Goal: Task Accomplishment & Management: Use online tool/utility

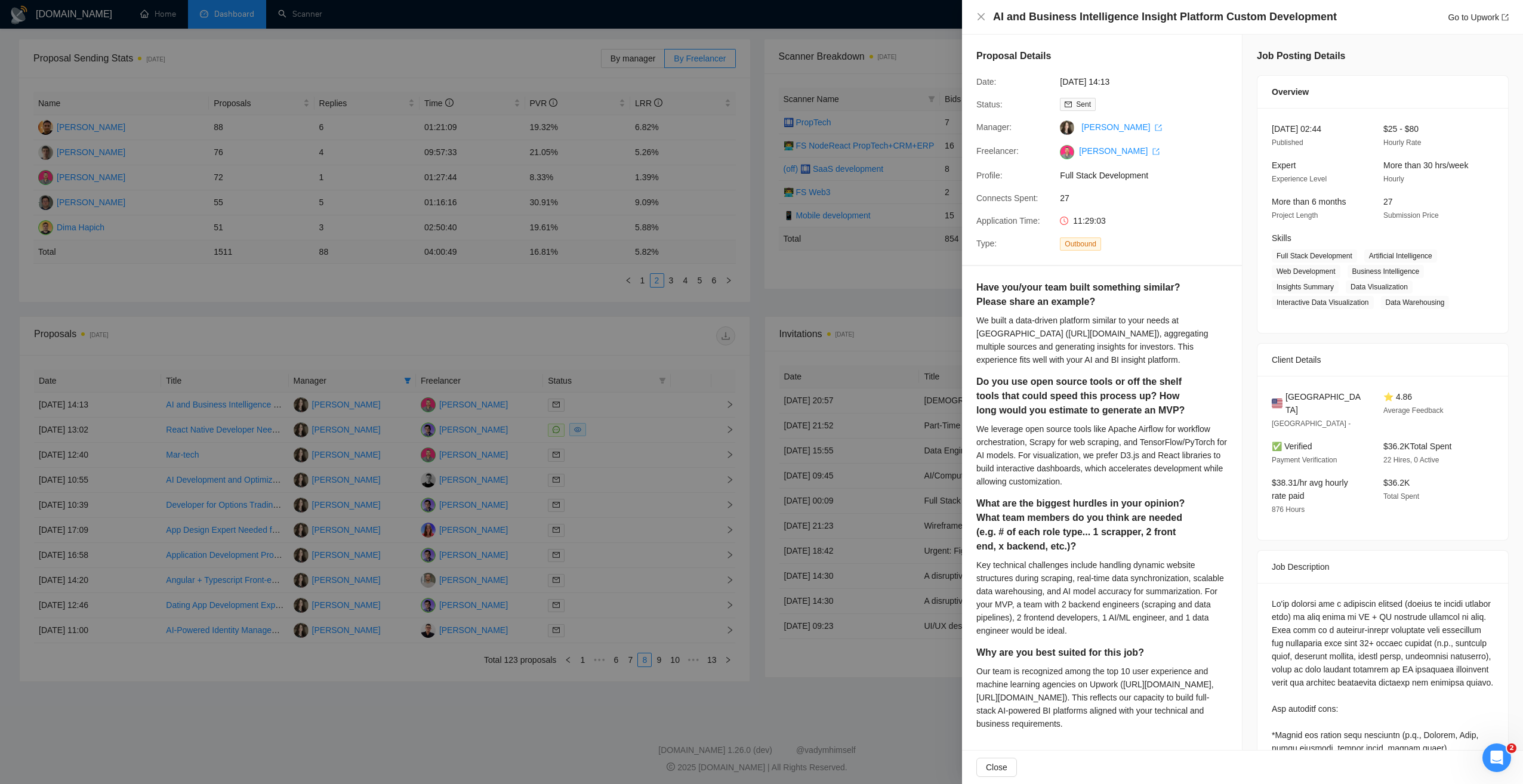
click at [731, 310] on div at bounding box center [762, 392] width 1523 height 784
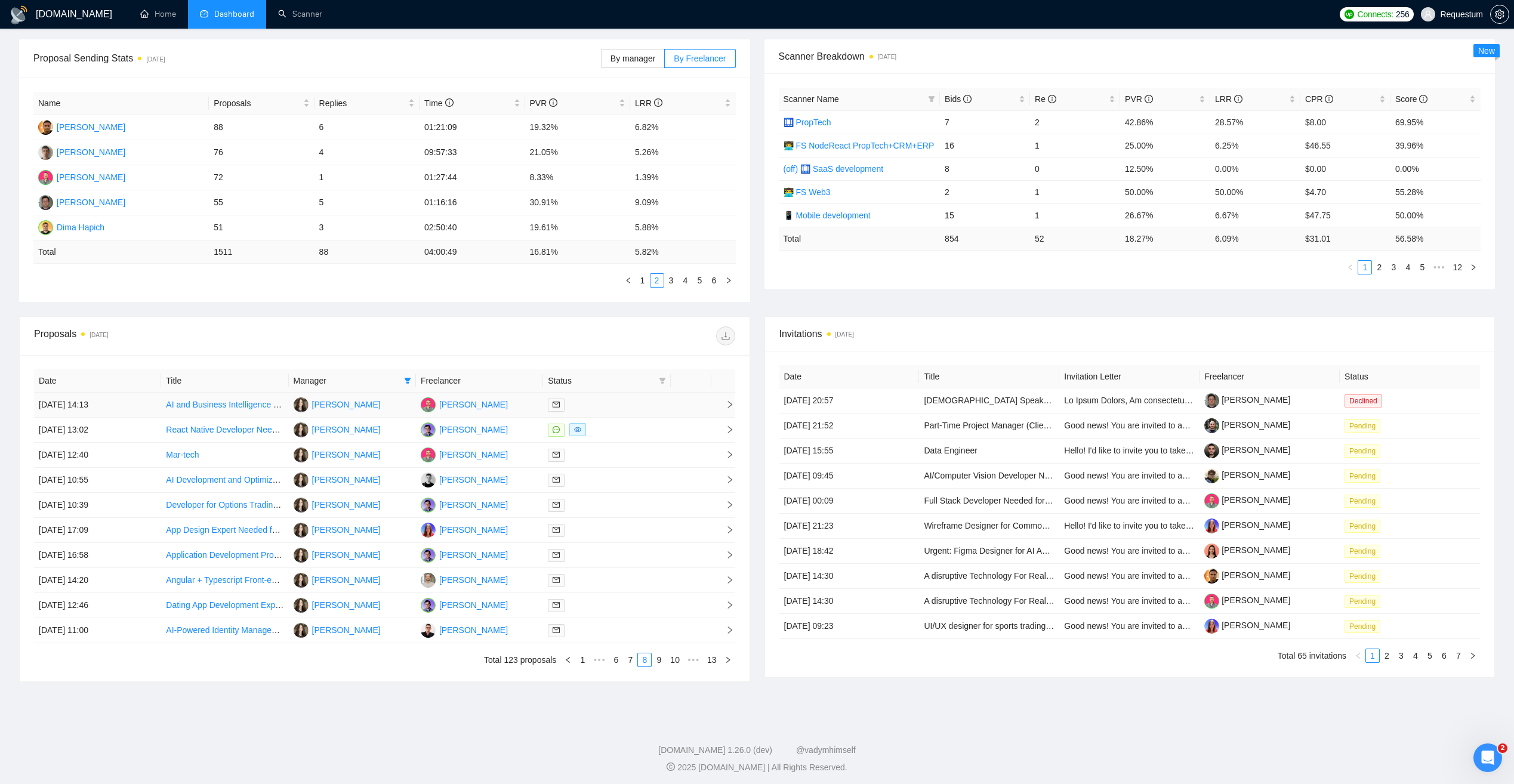
click at [514, 402] on td "Dmitry Butyrin" at bounding box center [480, 405] width 127 height 25
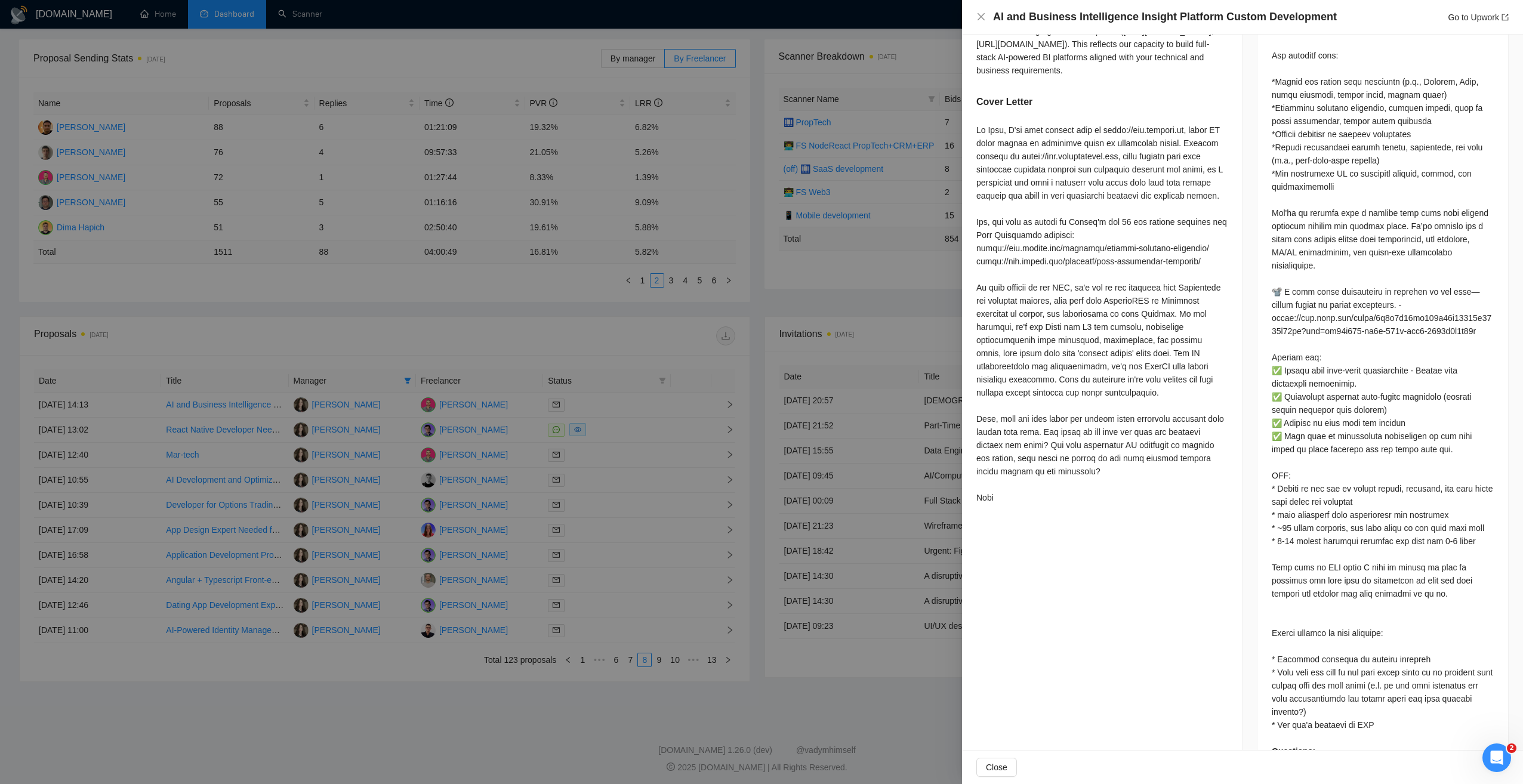
scroll to position [634, 0]
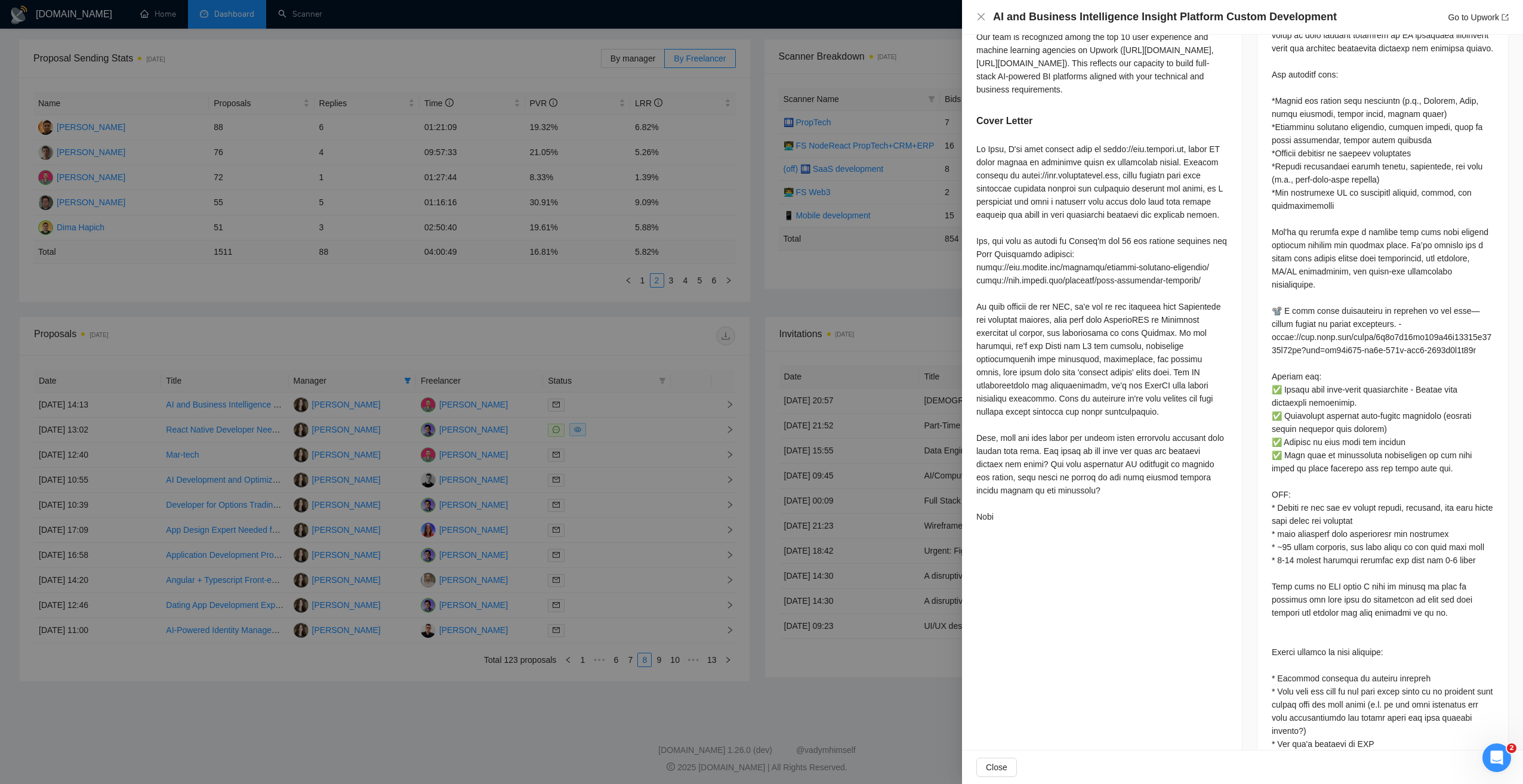
click at [644, 324] on div at bounding box center [762, 392] width 1523 height 784
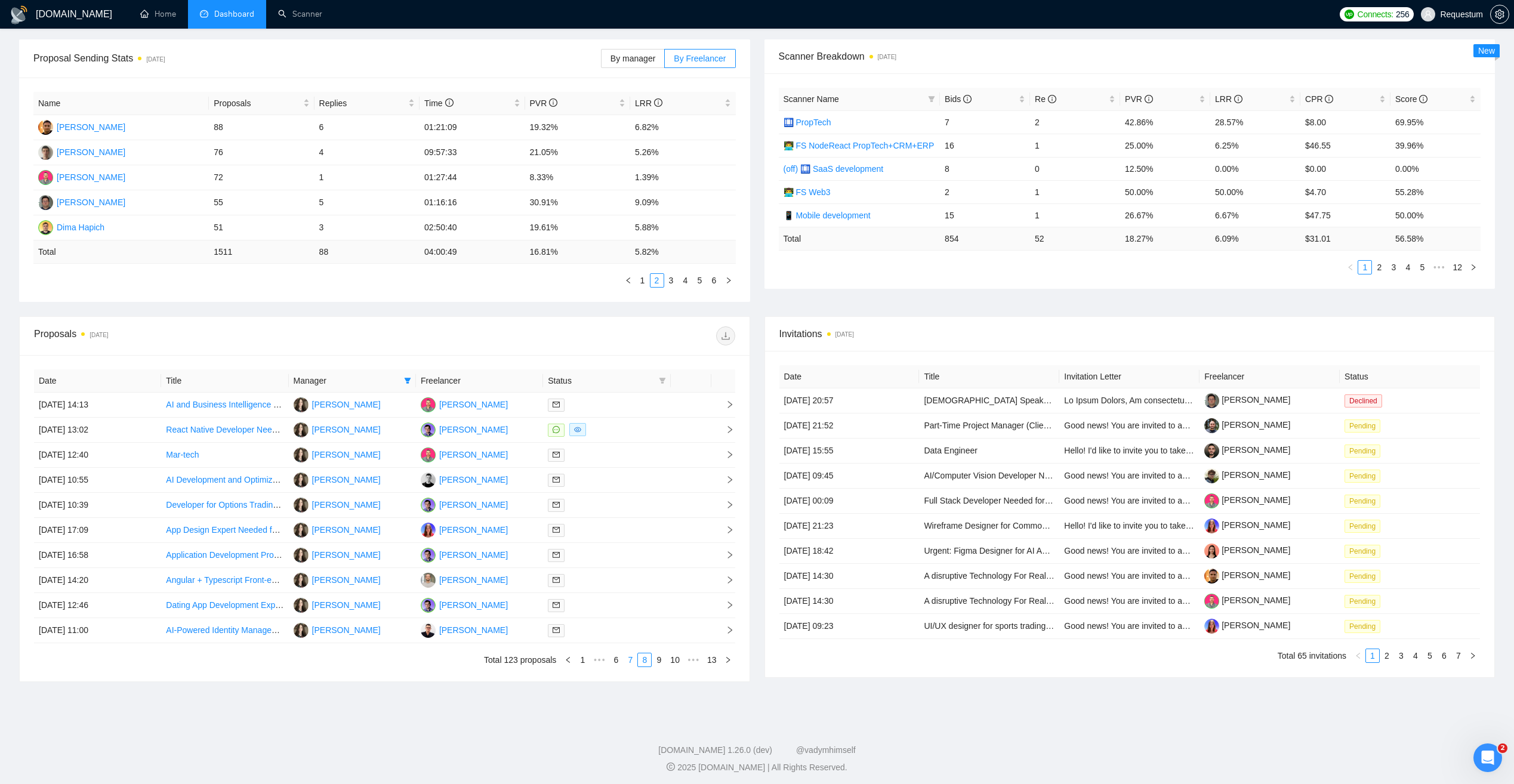
click at [631, 658] on link "7" at bounding box center [630, 660] width 13 height 13
click at [632, 664] on link "6" at bounding box center [634, 660] width 13 height 13
click at [632, 528] on div at bounding box center [607, 530] width 118 height 14
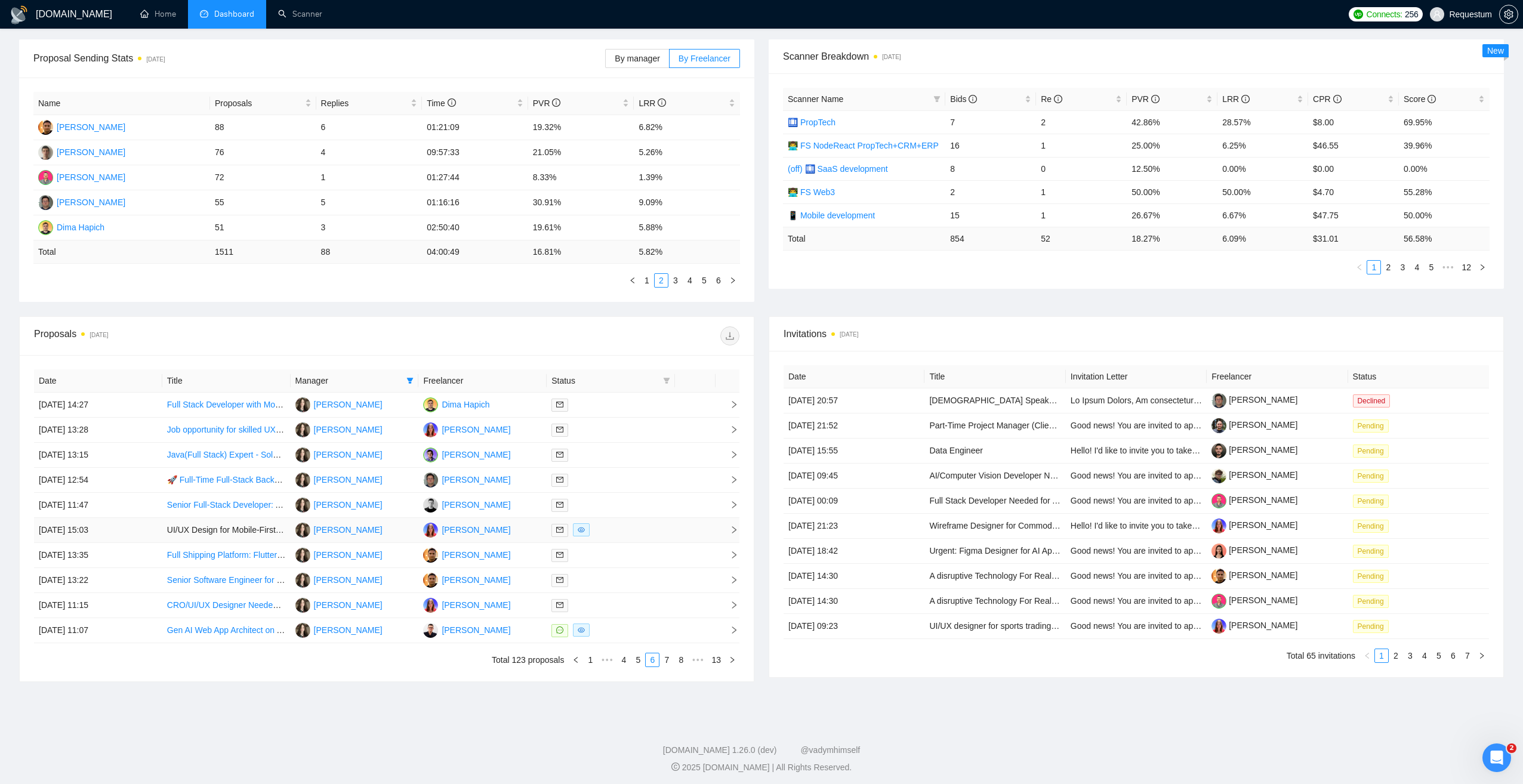
scroll to position [0, 0]
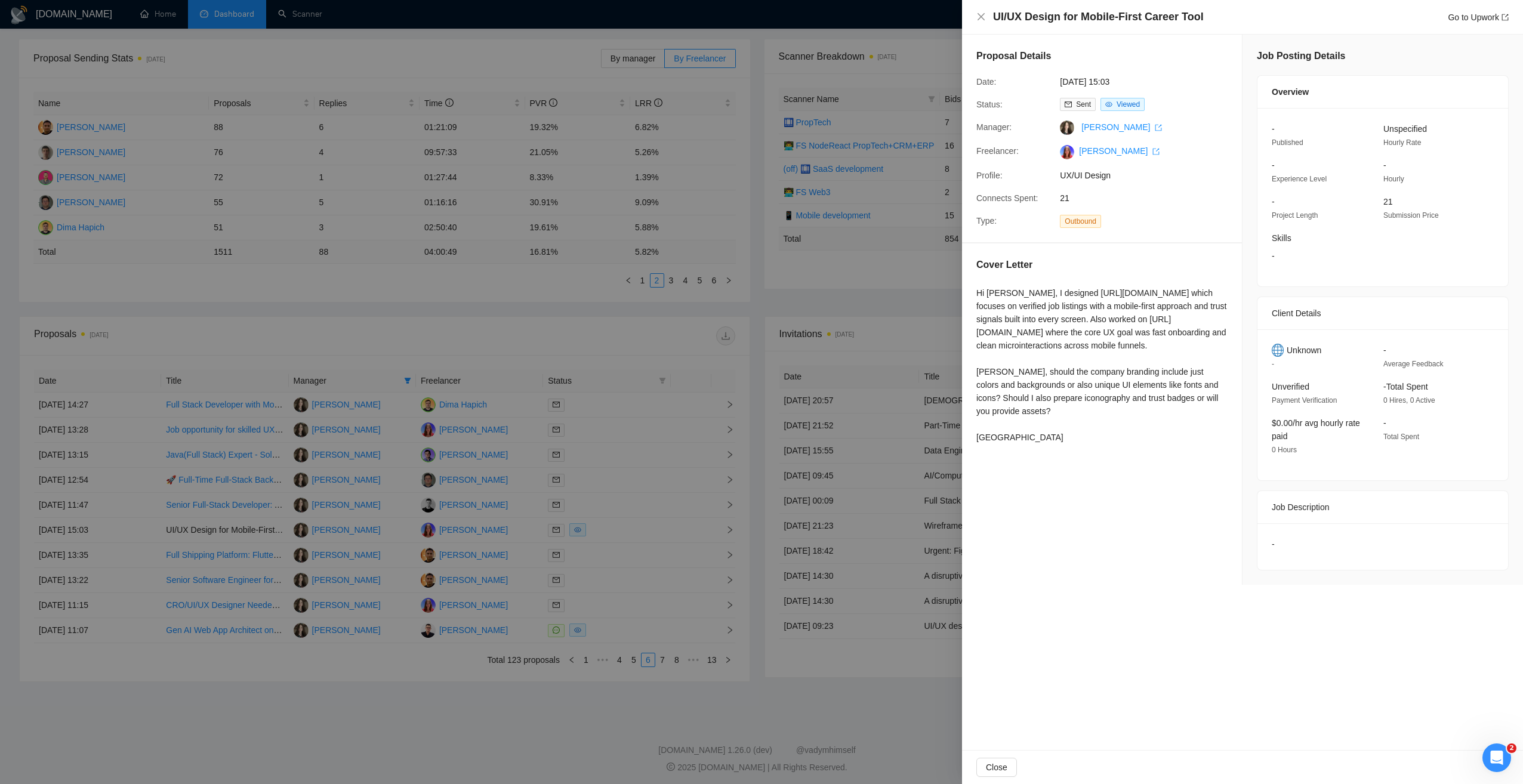
click at [547, 726] on div at bounding box center [762, 392] width 1523 height 784
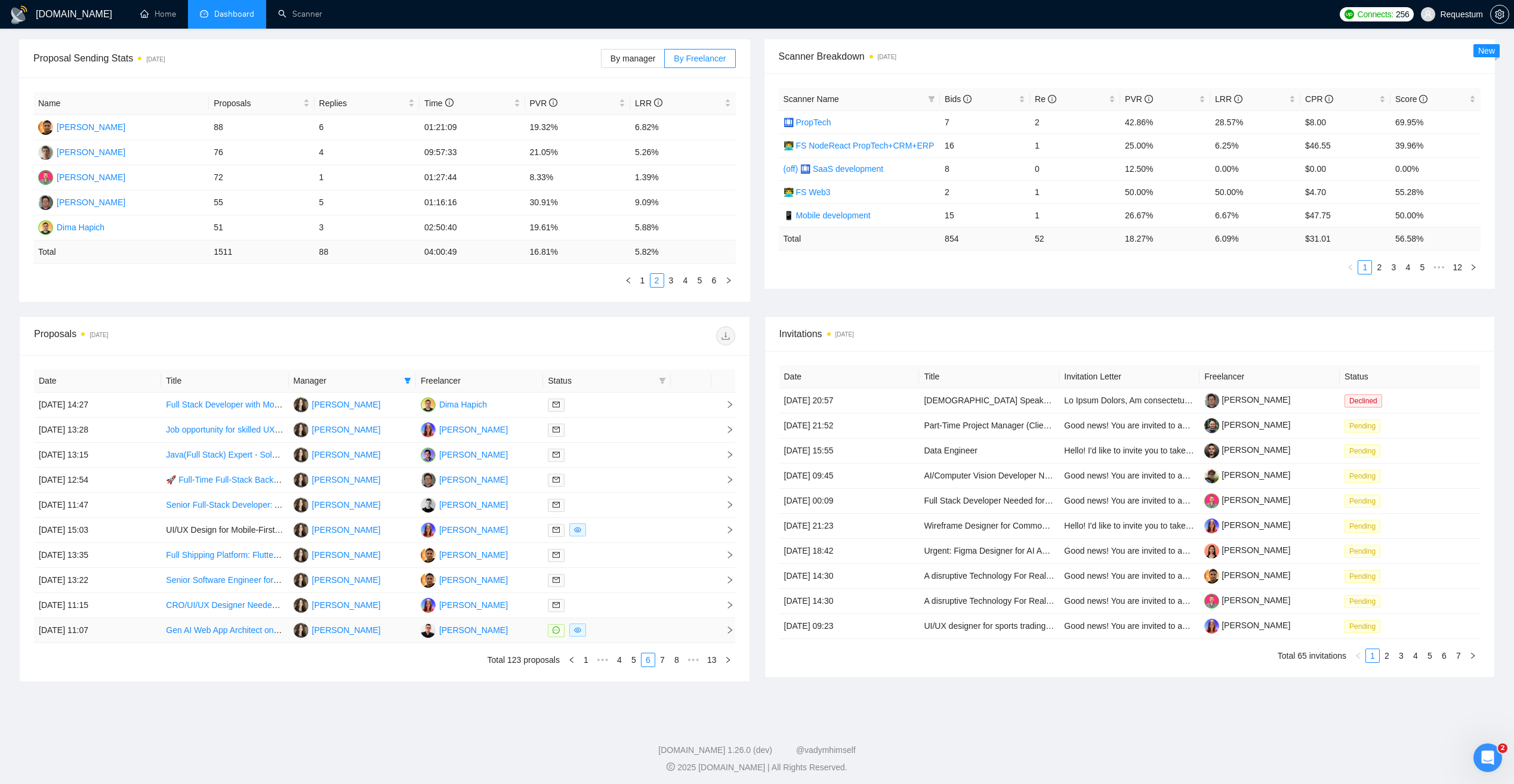
click at [621, 625] on div at bounding box center [607, 630] width 118 height 14
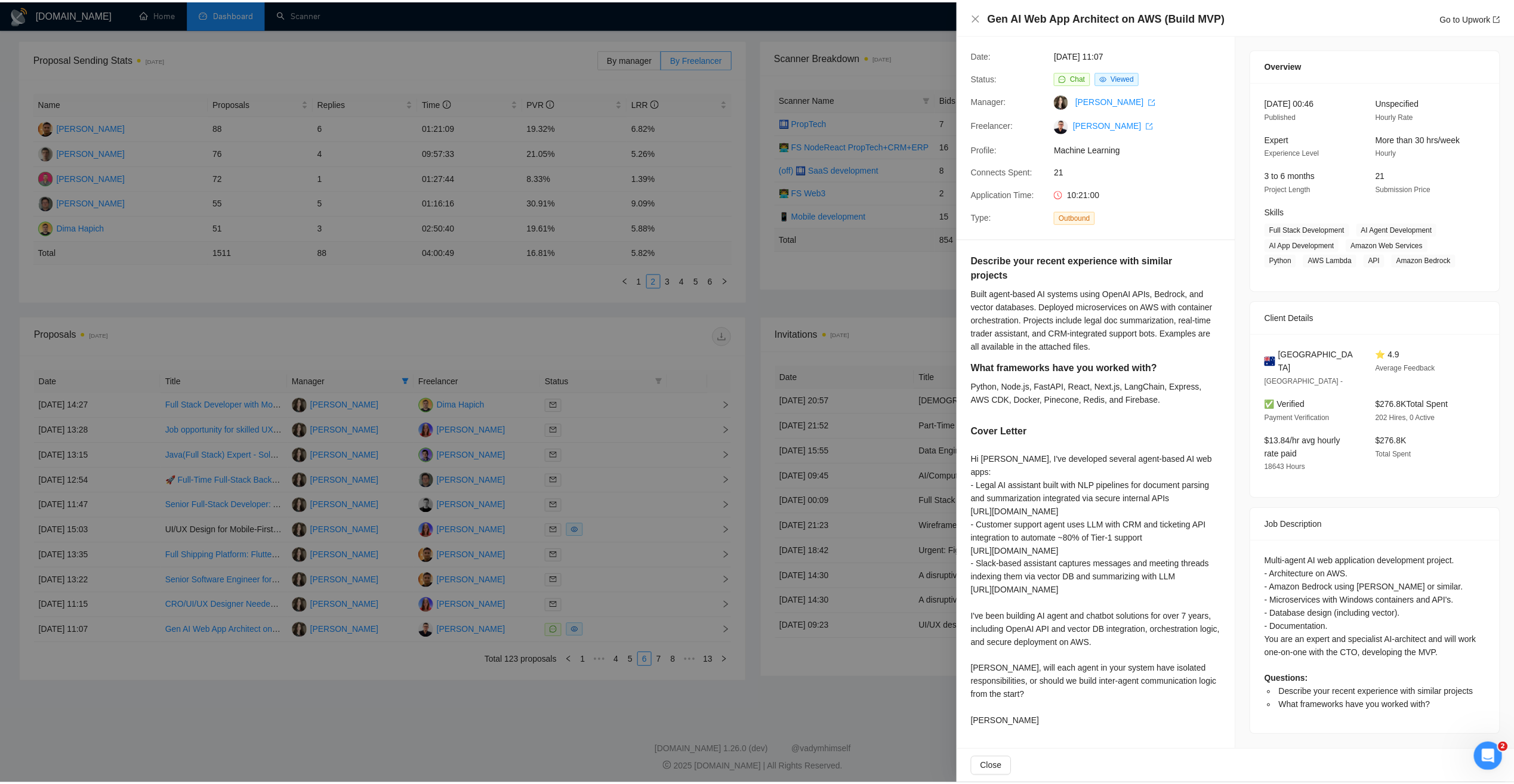
scroll to position [50, 0]
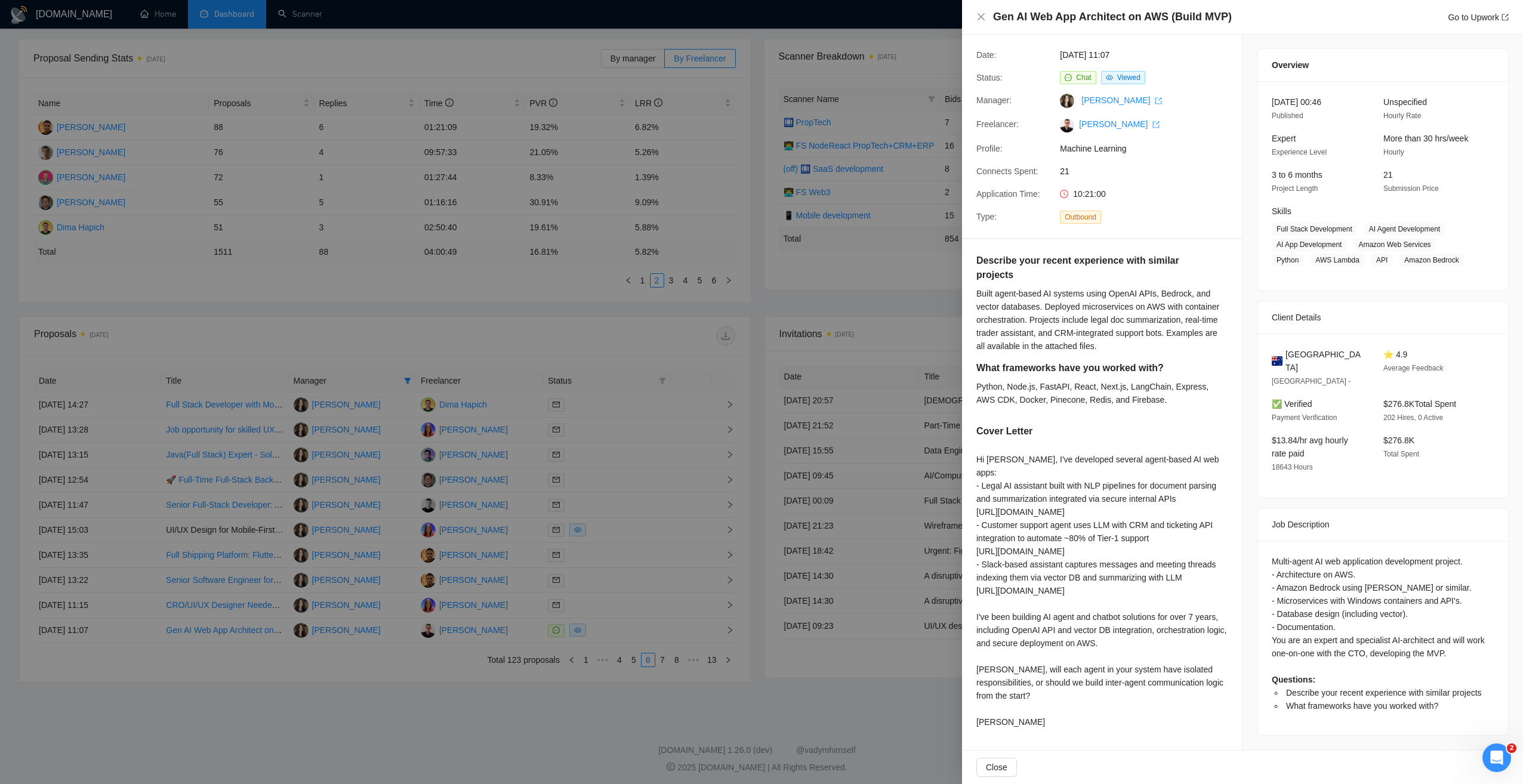
click at [896, 666] on div at bounding box center [762, 392] width 1523 height 784
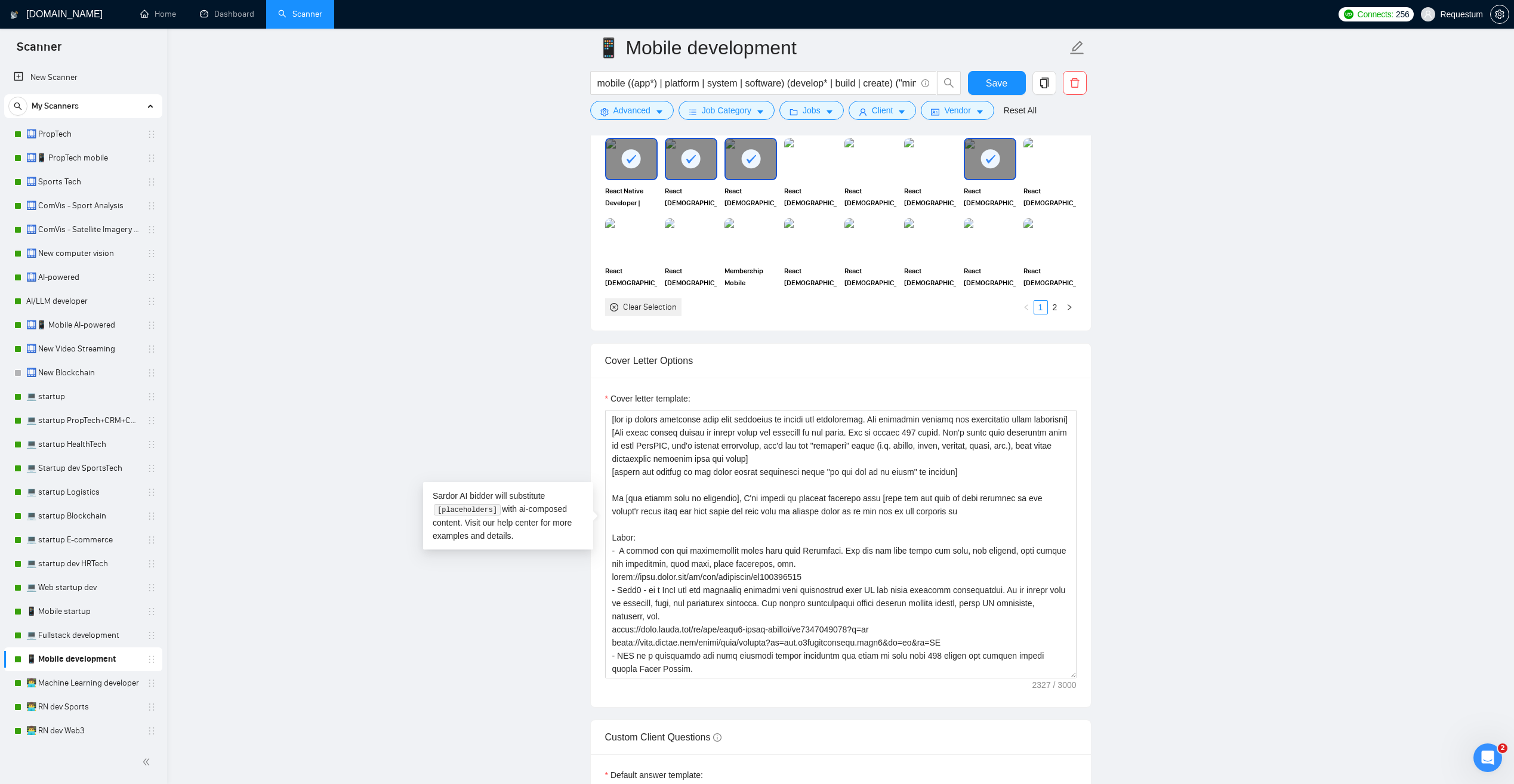
scroll to position [124, 0]
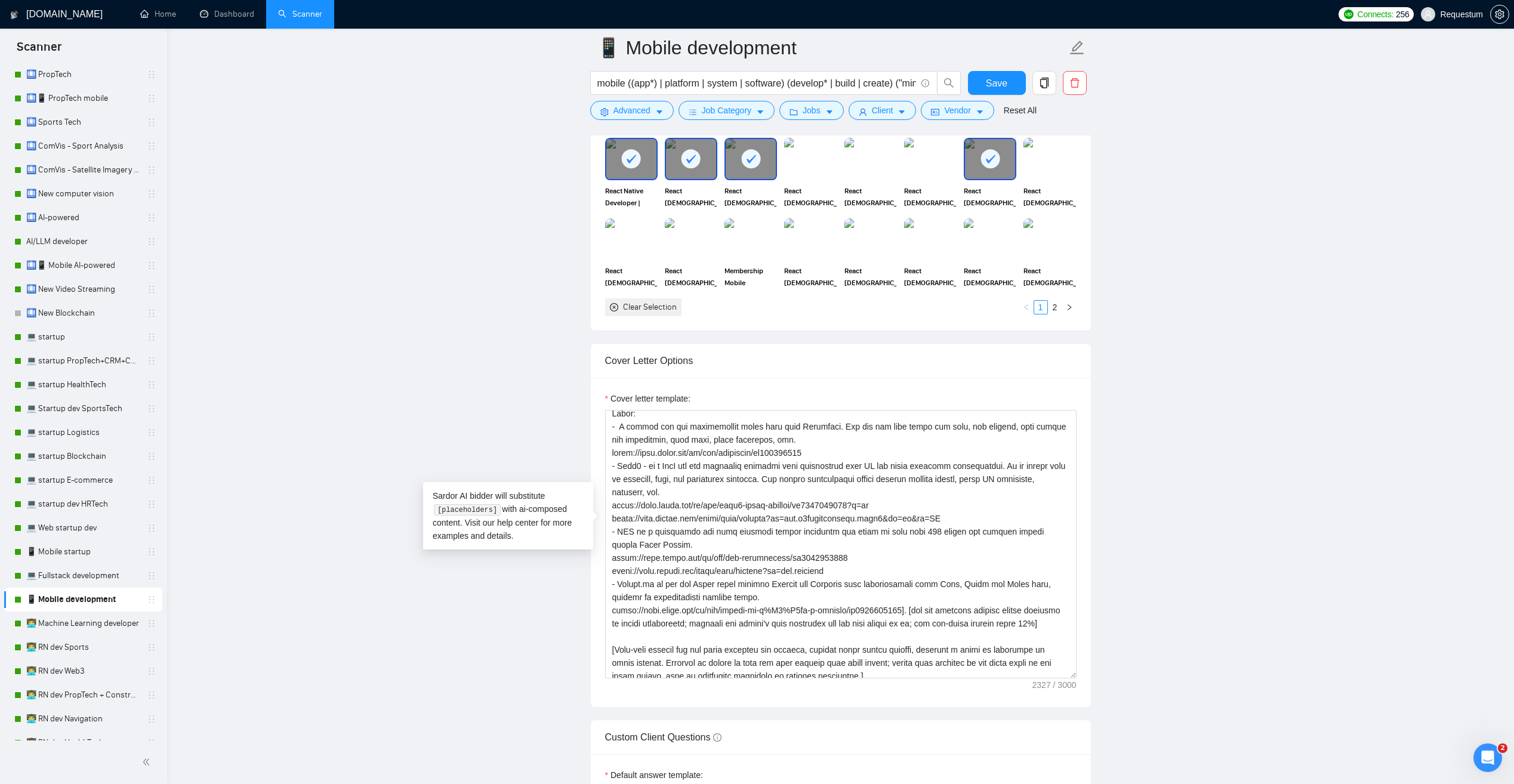
click at [373, 304] on main "📱 Mobile development mobile ((app*) | platform | system | software) (develop* |…" at bounding box center [840, 704] width 1309 height 3580
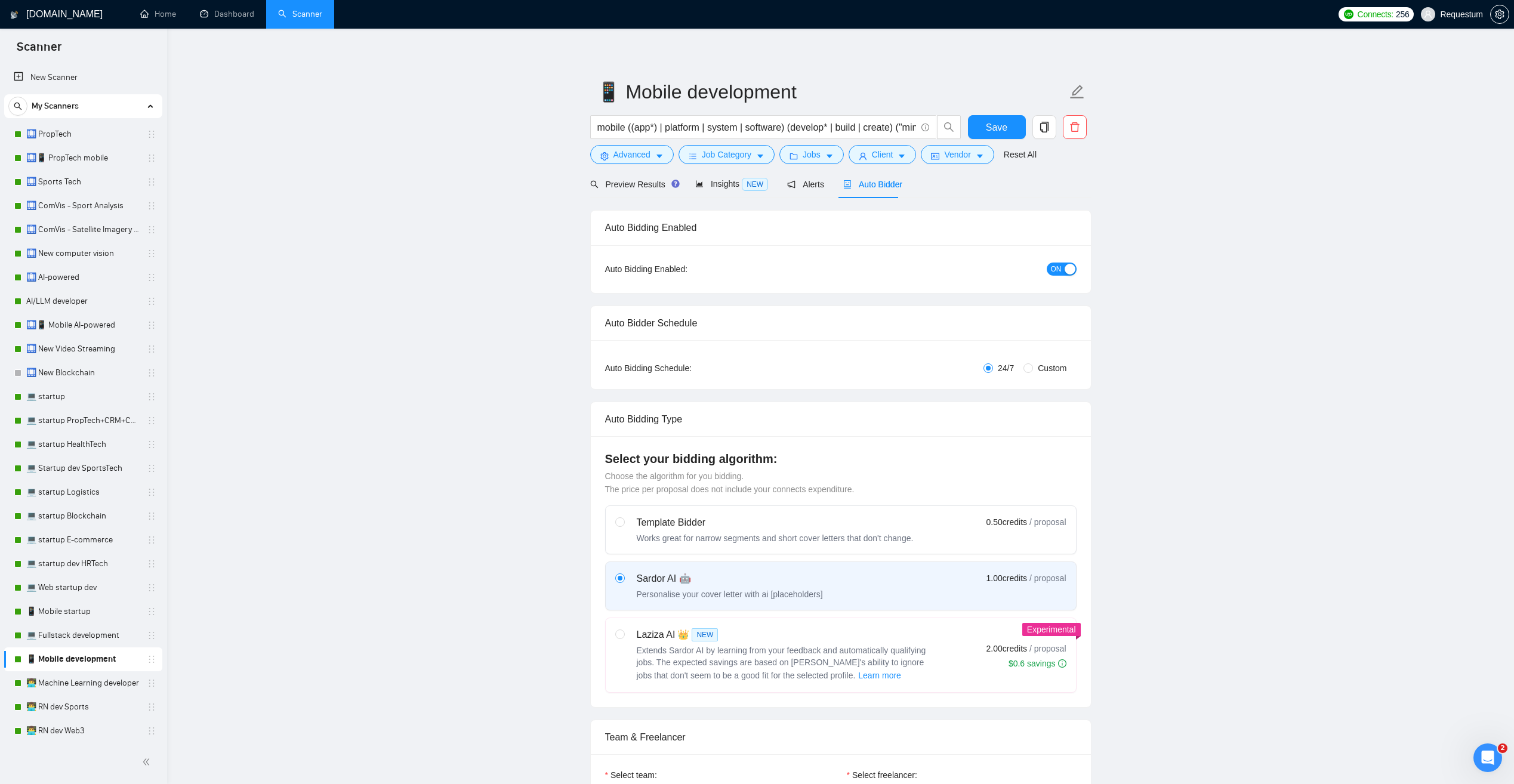
scroll to position [0, 0]
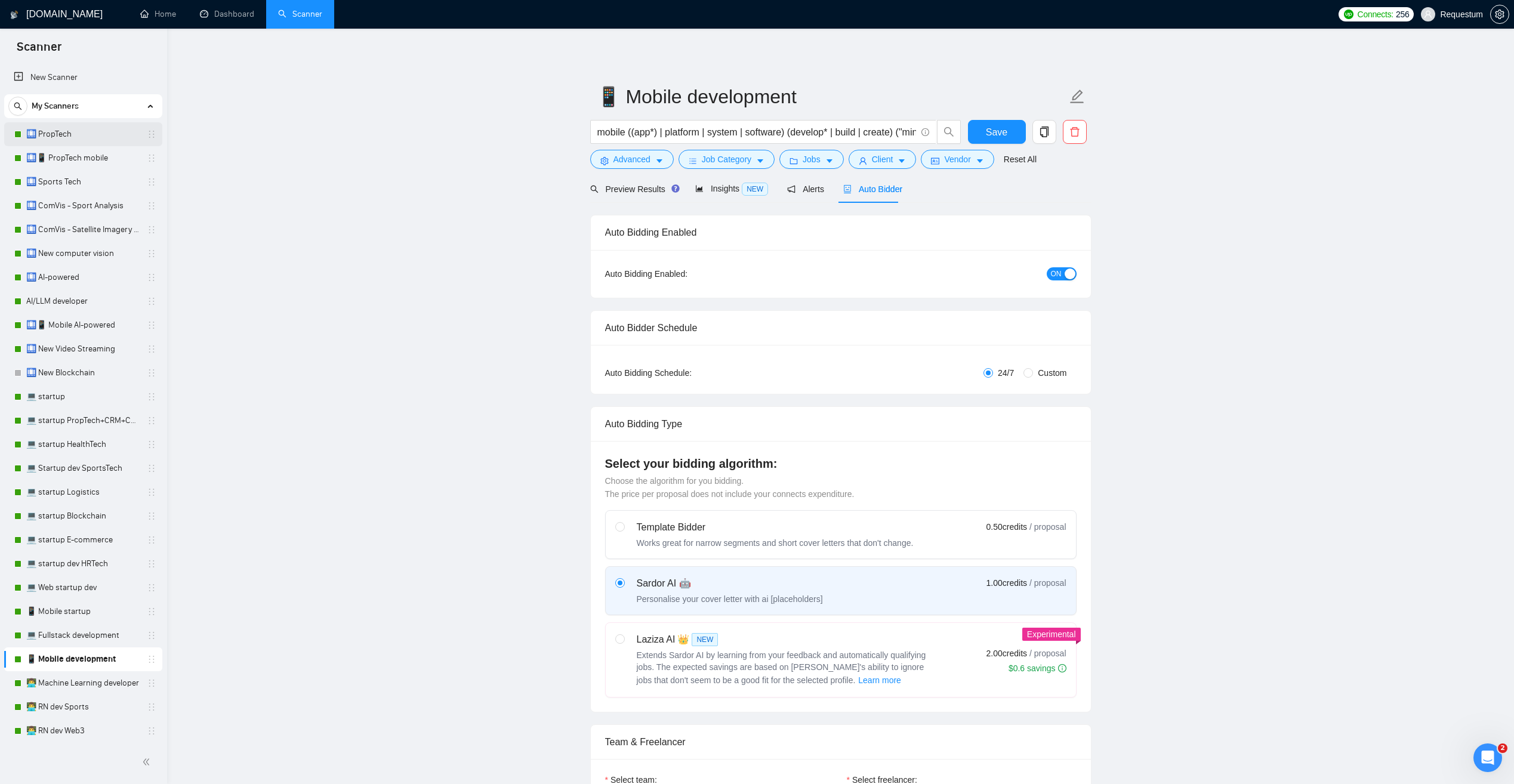
click at [70, 134] on link "🛄 PropTech" at bounding box center [82, 134] width 113 height 24
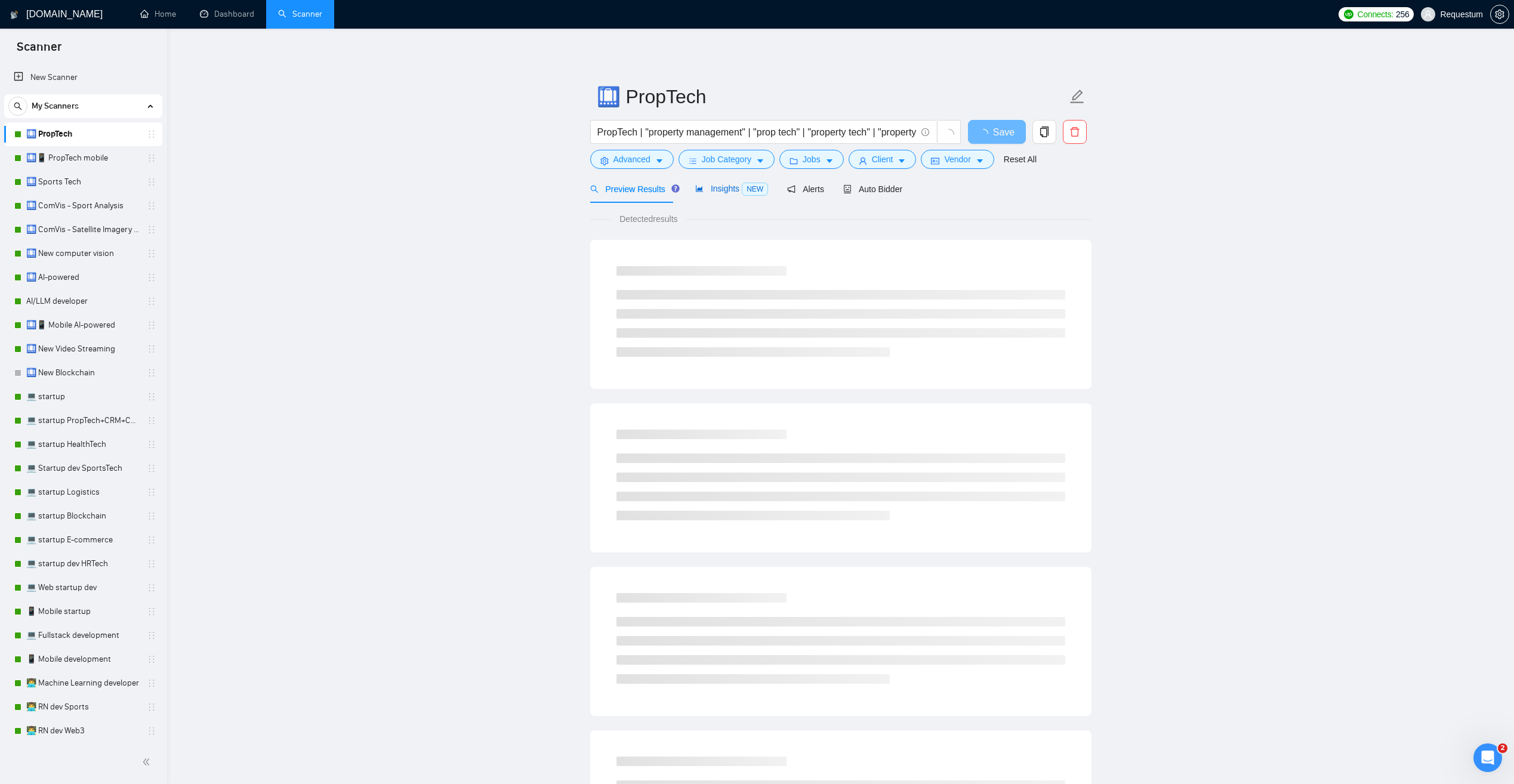
click at [713, 188] on span "Insights NEW" at bounding box center [731, 189] width 73 height 9
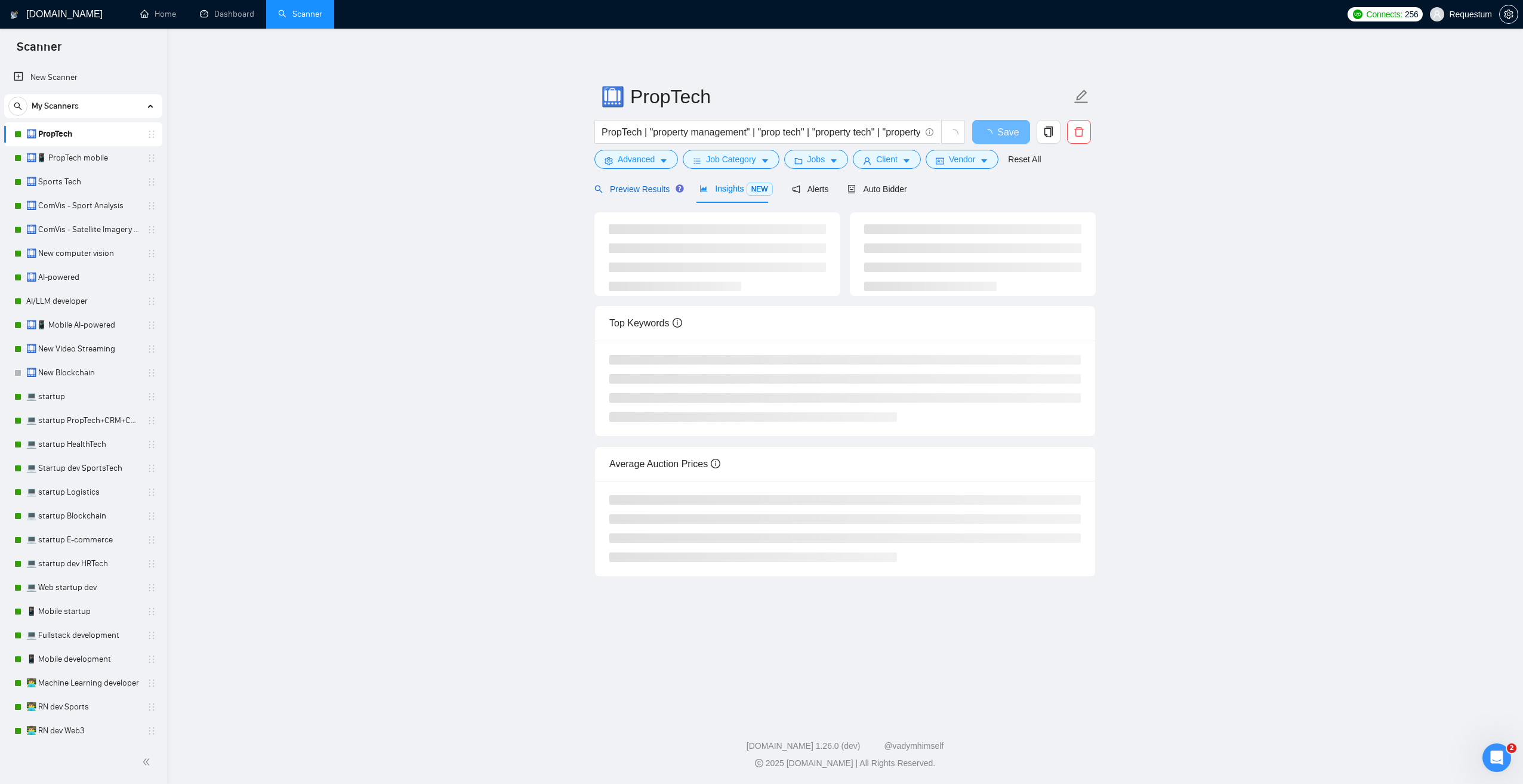
click at [626, 188] on span "Preview Results" at bounding box center [637, 189] width 86 height 9
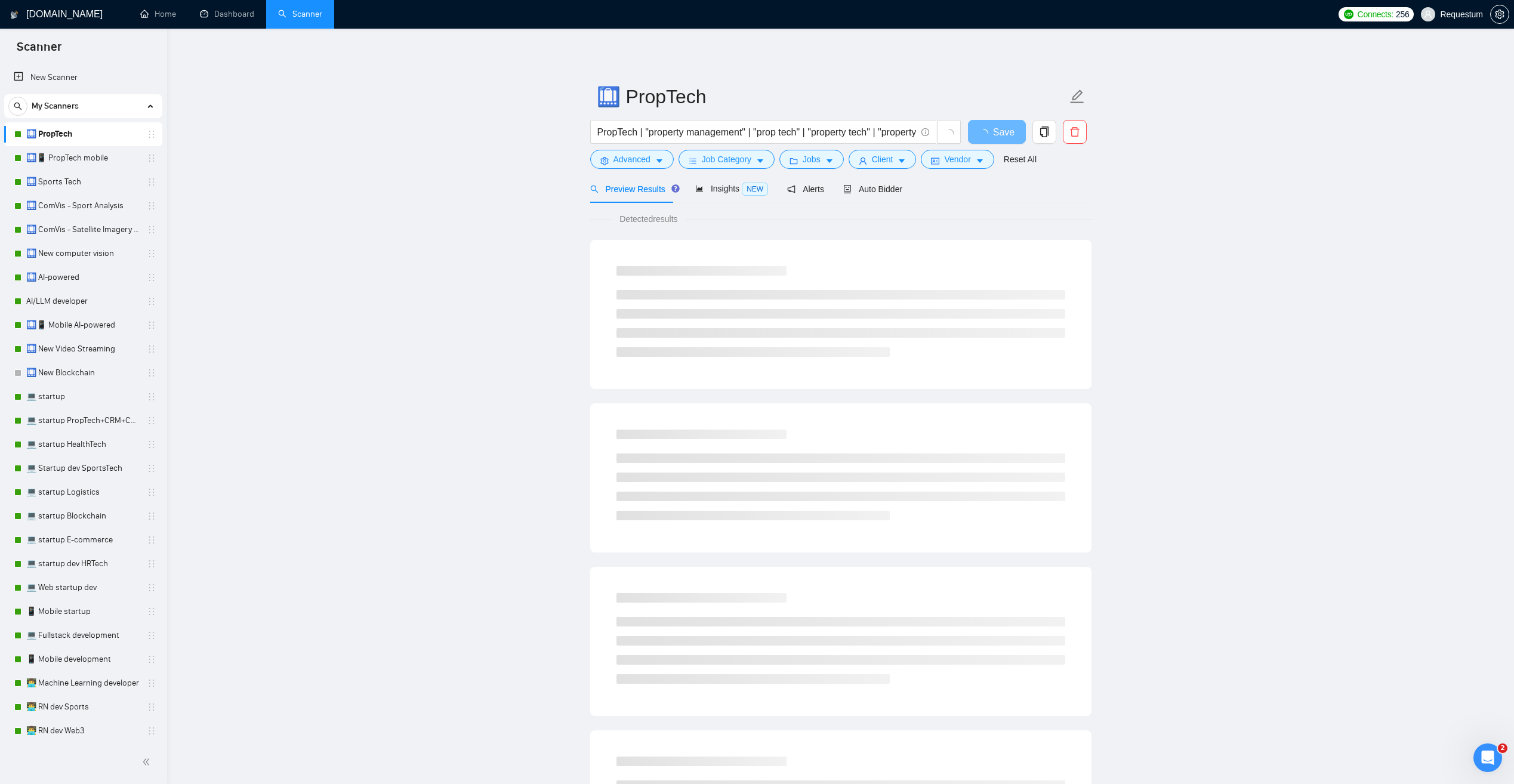
click at [449, 308] on main "🛄 PropTech PropTech | "property management" | "prop tech" | "property tech" | "…" at bounding box center [840, 545] width 1309 height 995
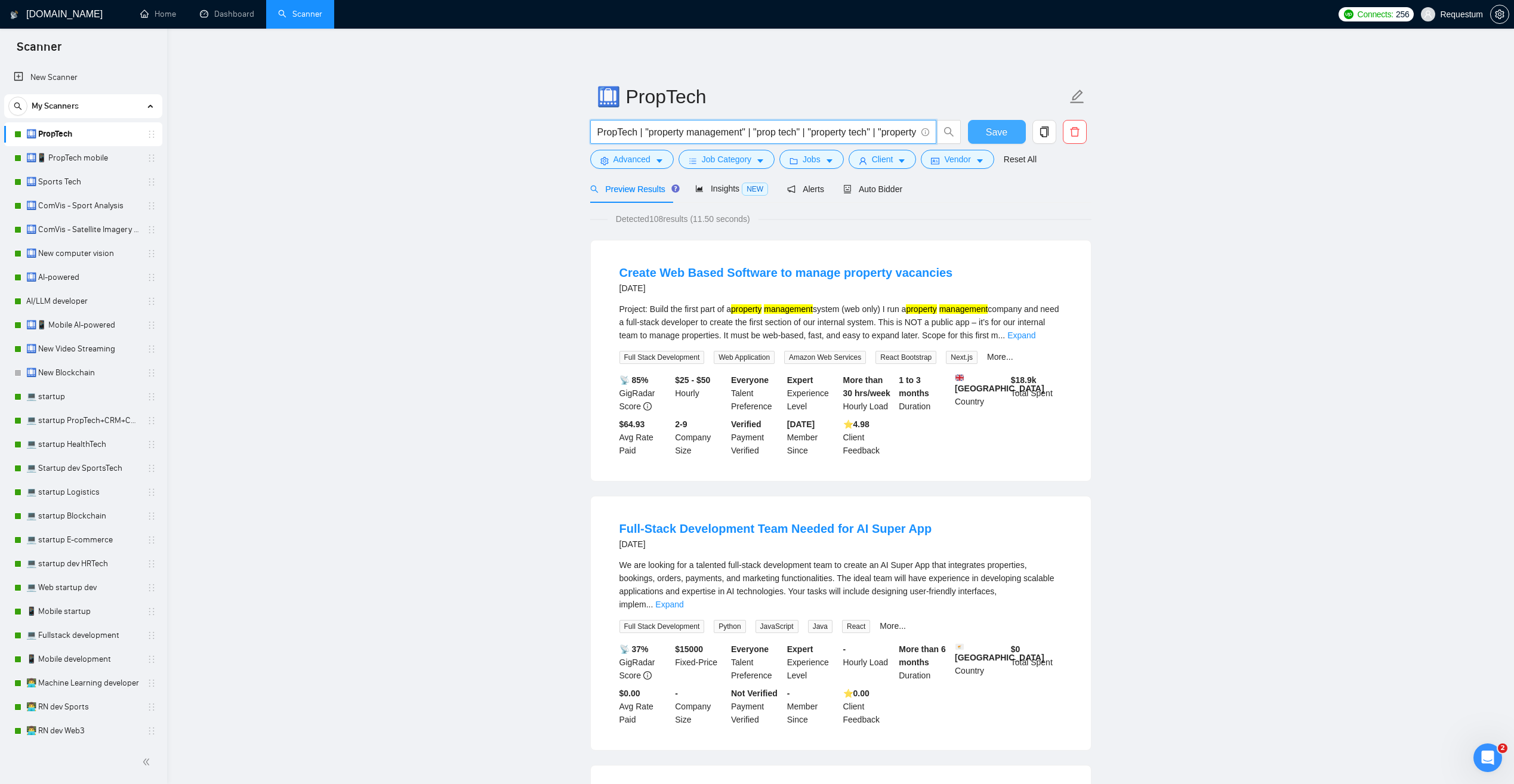
scroll to position [0, 167]
drag, startPoint x: 700, startPoint y: 134, endPoint x: 1249, endPoint y: 163, distance: 549.8
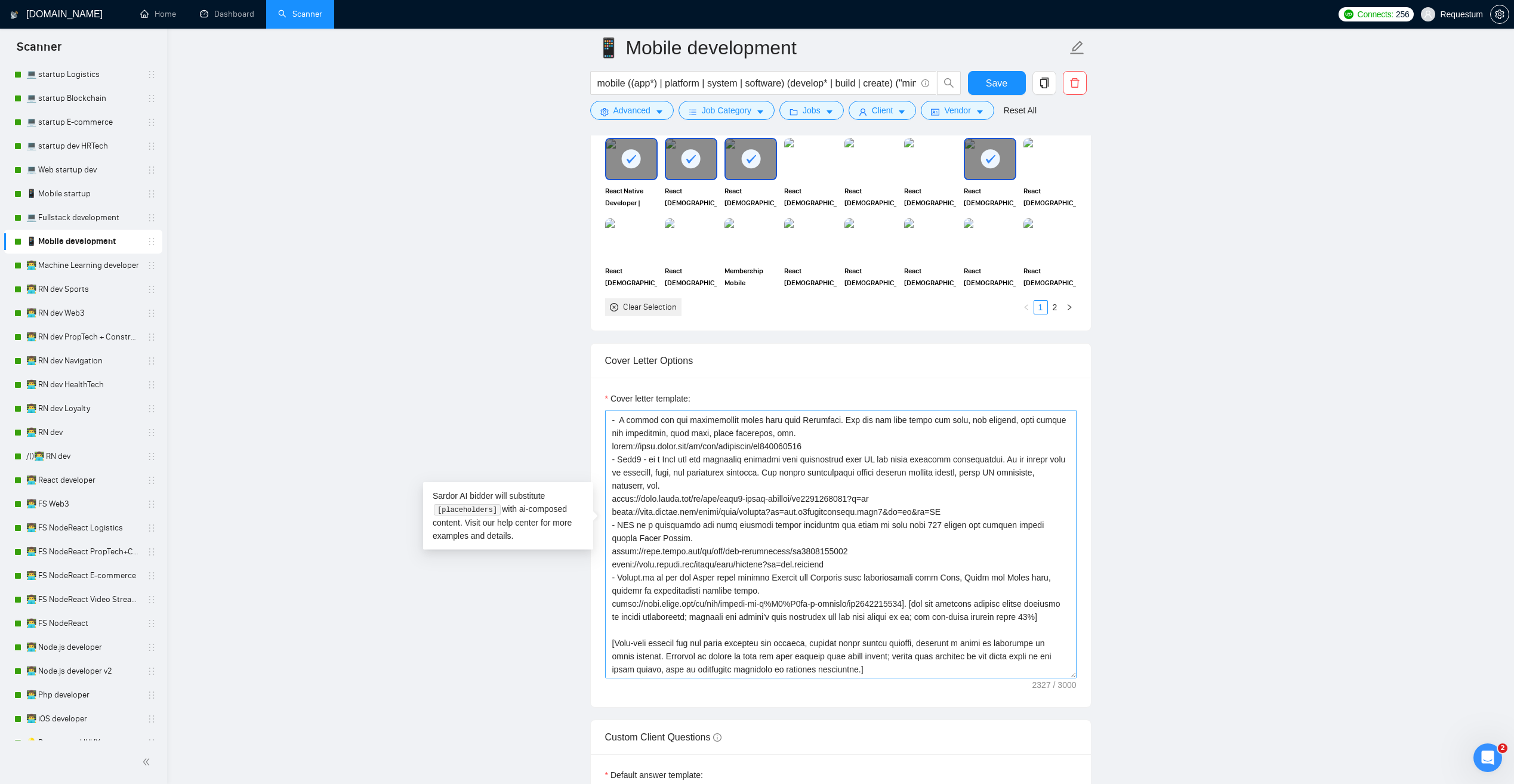
scroll to position [124, 0]
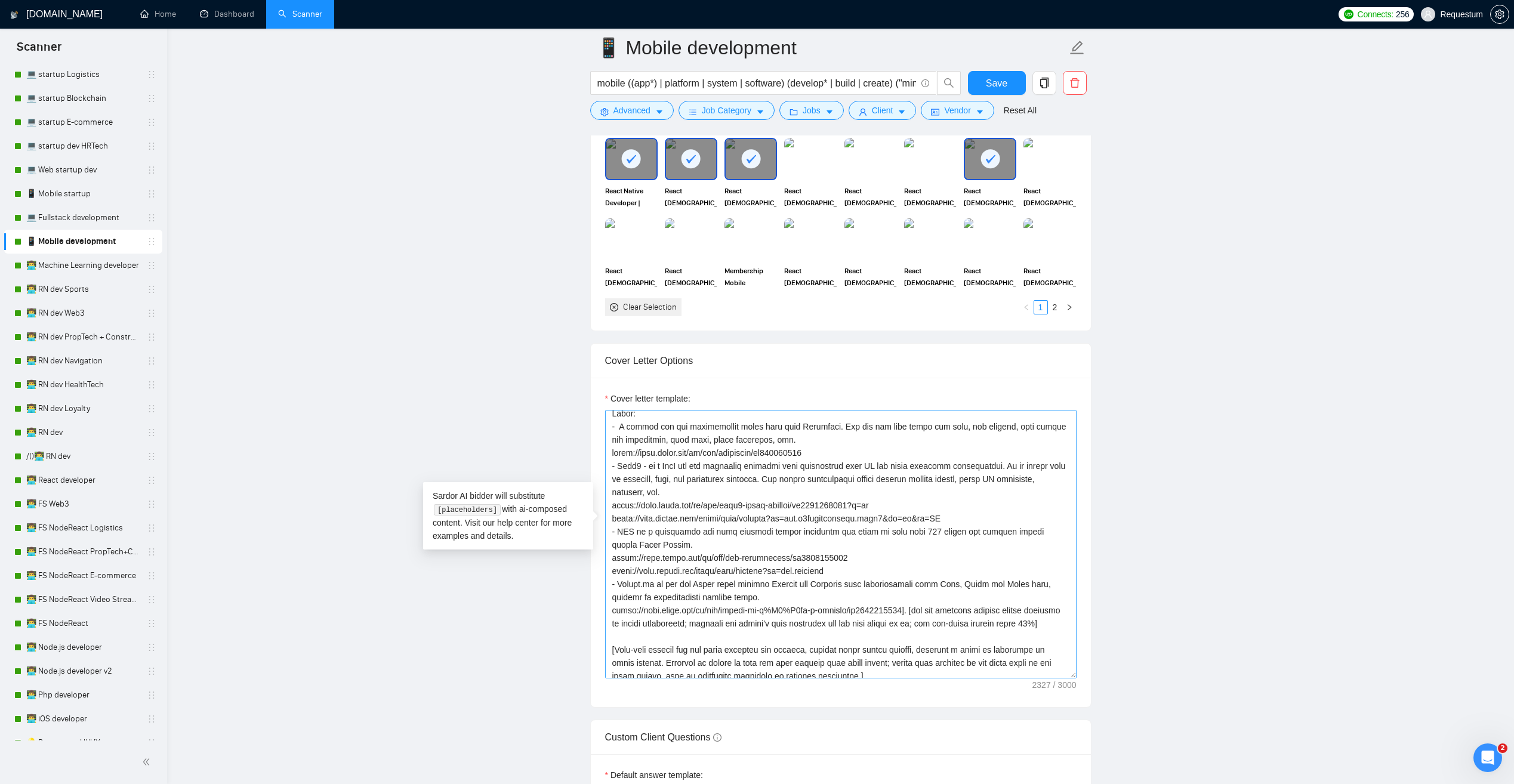
click at [694, 487] on textarea "Cover letter template:" at bounding box center [840, 544] width 472 height 268
click at [668, 512] on textarea "Cover letter template:" at bounding box center [840, 544] width 472 height 268
click at [622, 578] on textarea "Cover letter template:" at bounding box center [840, 544] width 472 height 268
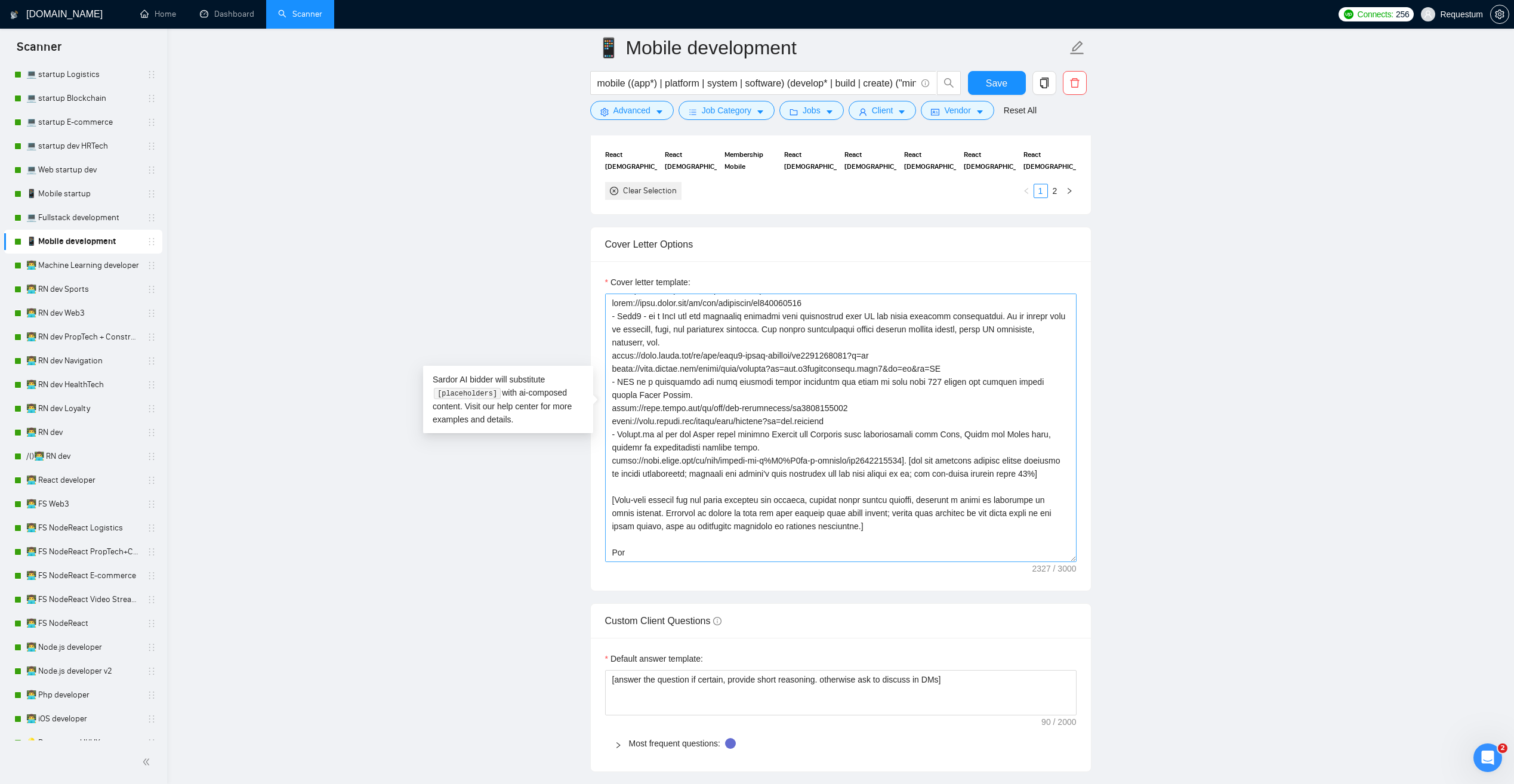
scroll to position [1253, 0]
